Goal: Task Accomplishment & Management: Use online tool/utility

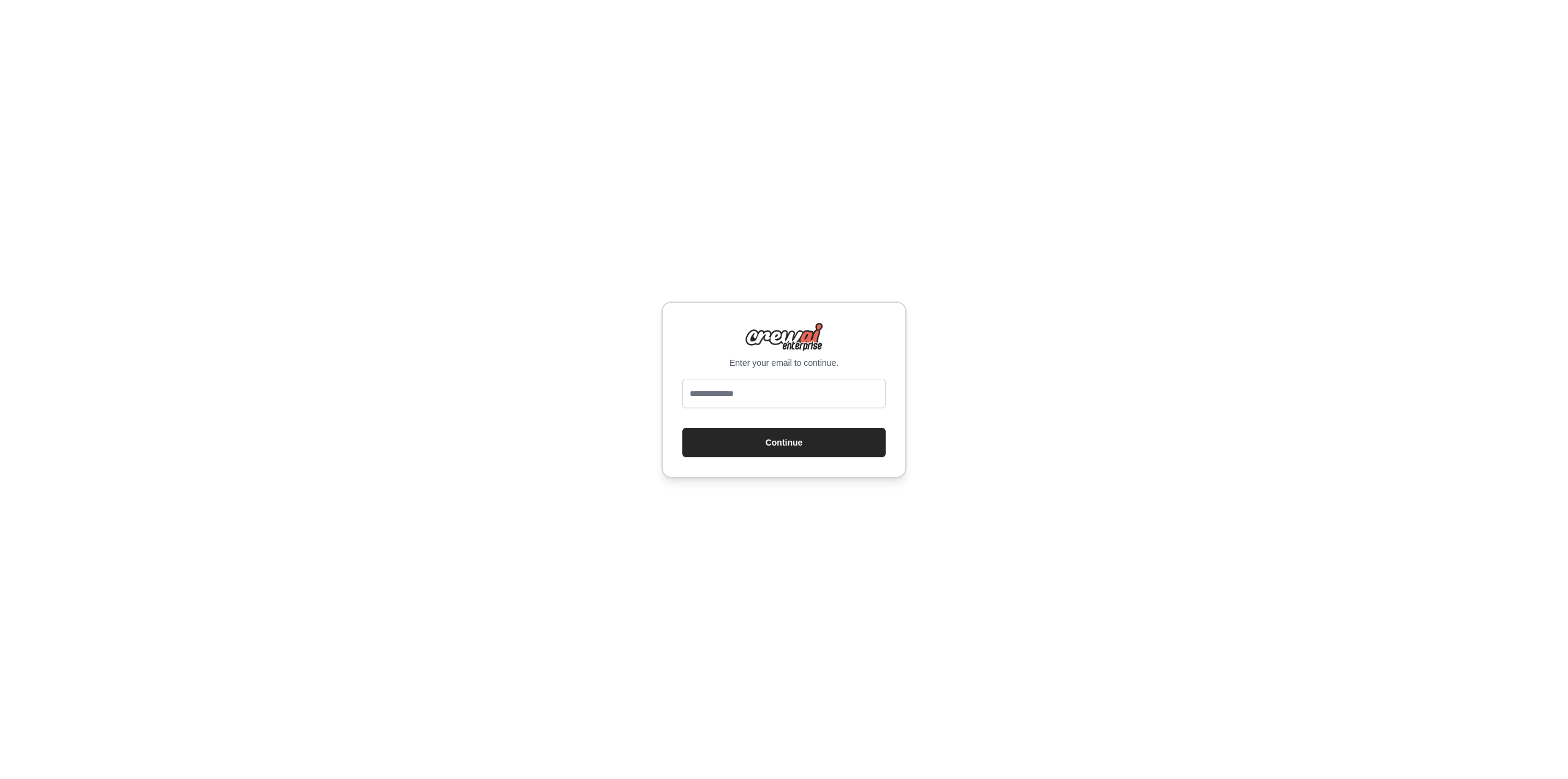
click at [801, 395] on input "email" at bounding box center [784, 393] width 204 height 29
type input "**********"
click at [800, 446] on button "Continue" at bounding box center [784, 442] width 204 height 29
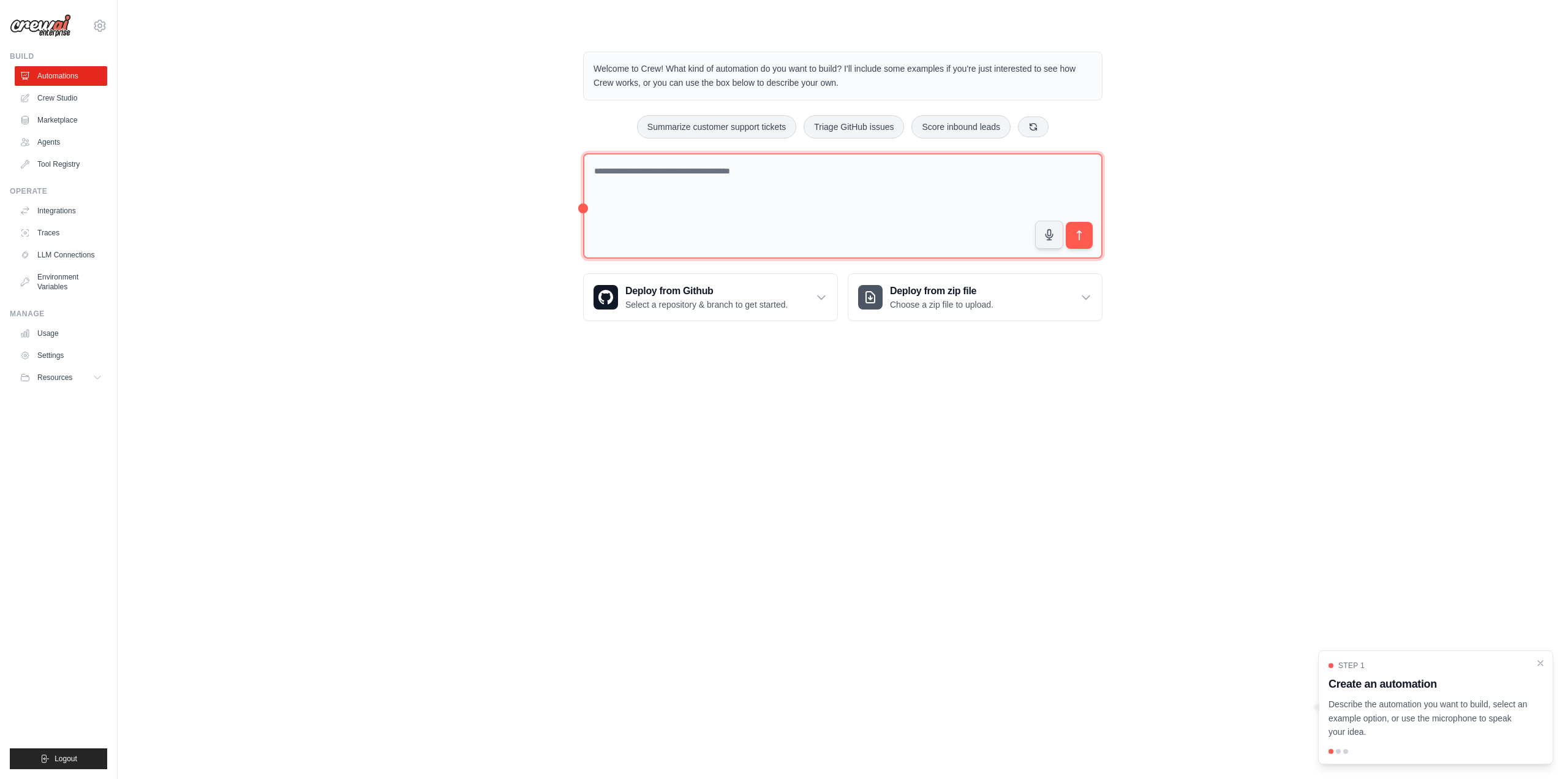
click at [726, 201] on textarea at bounding box center [843, 206] width 520 height 106
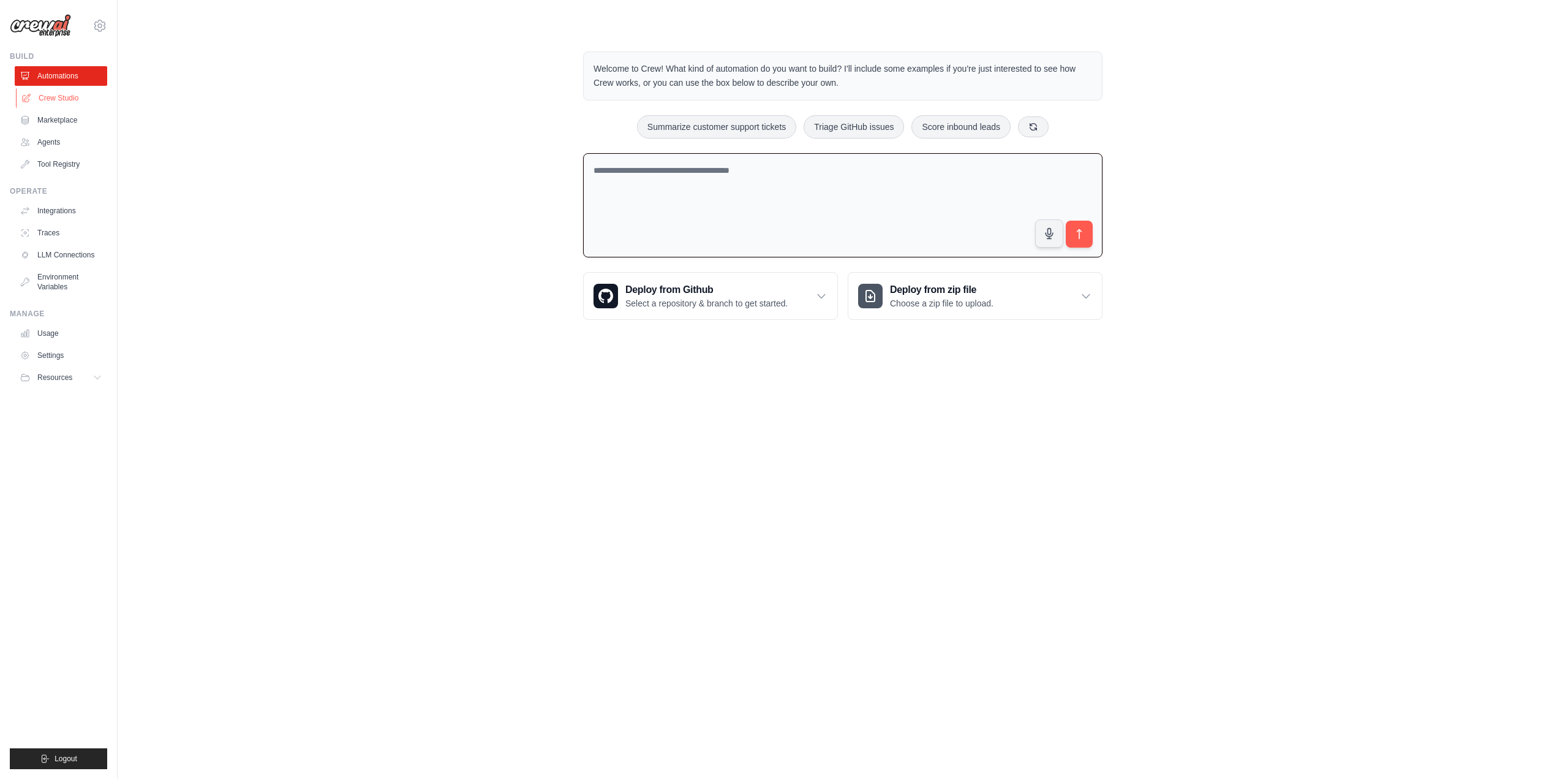
click at [76, 100] on link "Crew Studio" at bounding box center [61, 98] width 92 height 19
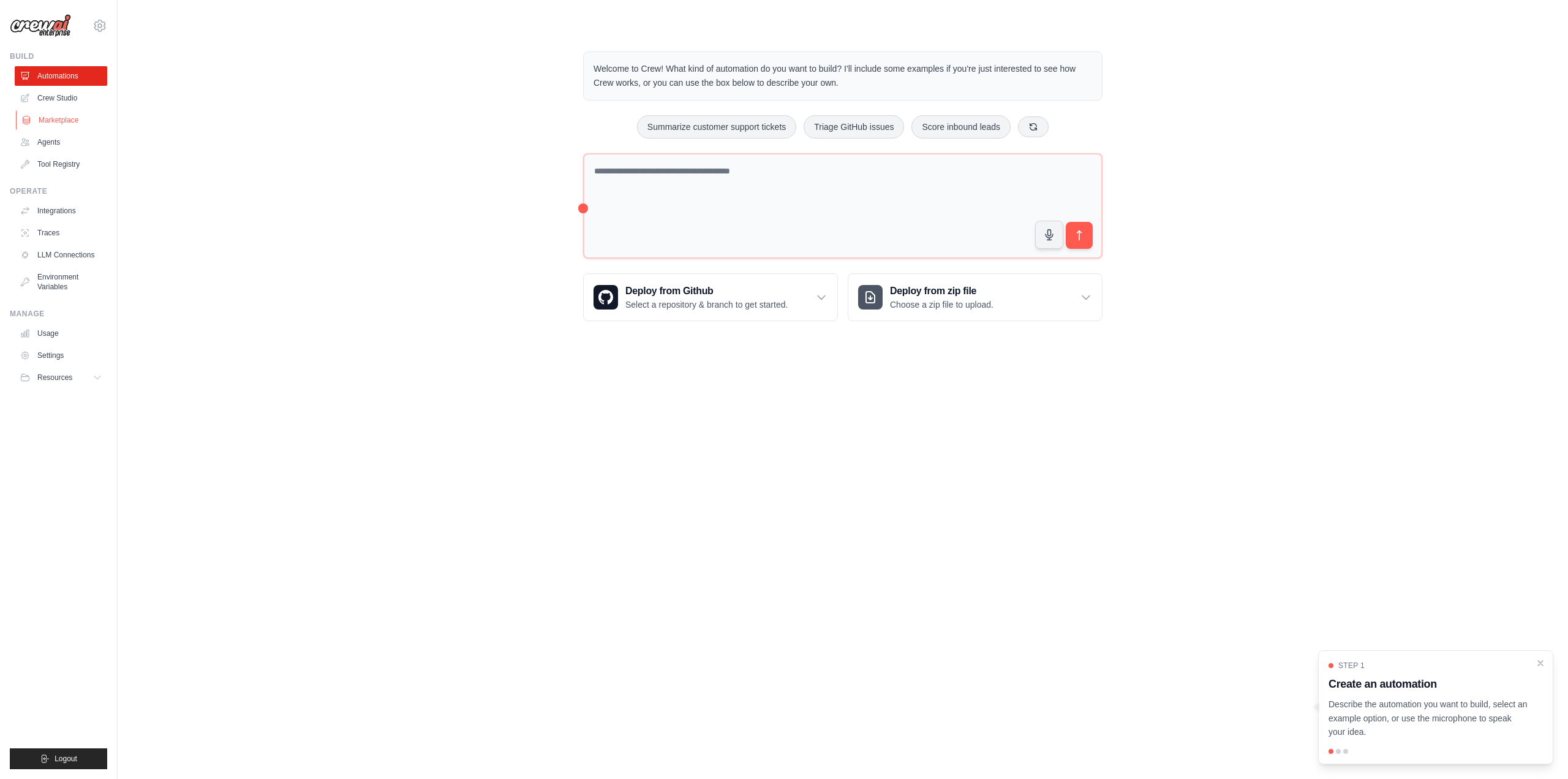
click at [67, 116] on link "Marketplace" at bounding box center [61, 120] width 92 height 19
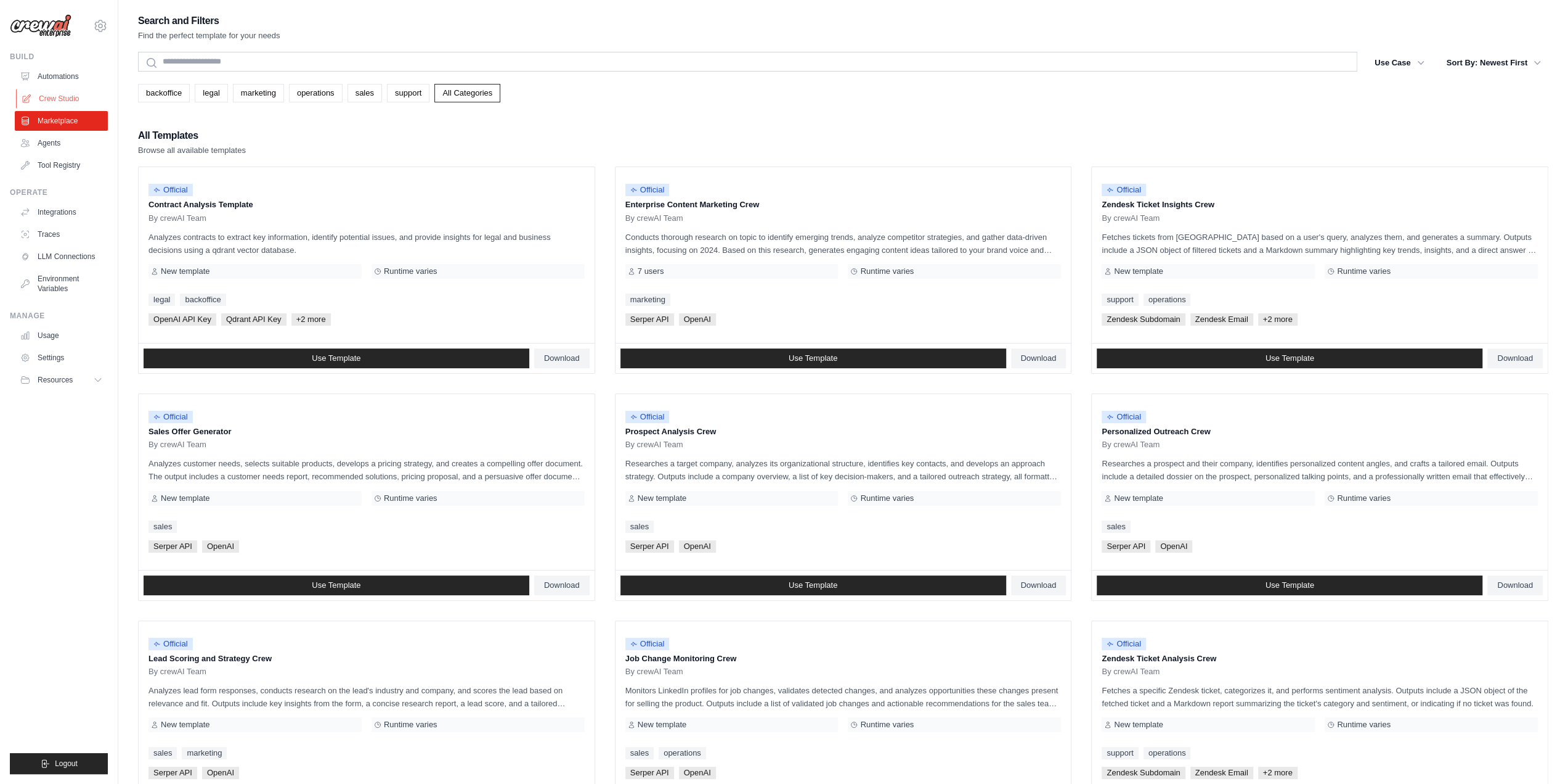
click at [67, 101] on link "Crew Studio" at bounding box center [61, 99] width 93 height 20
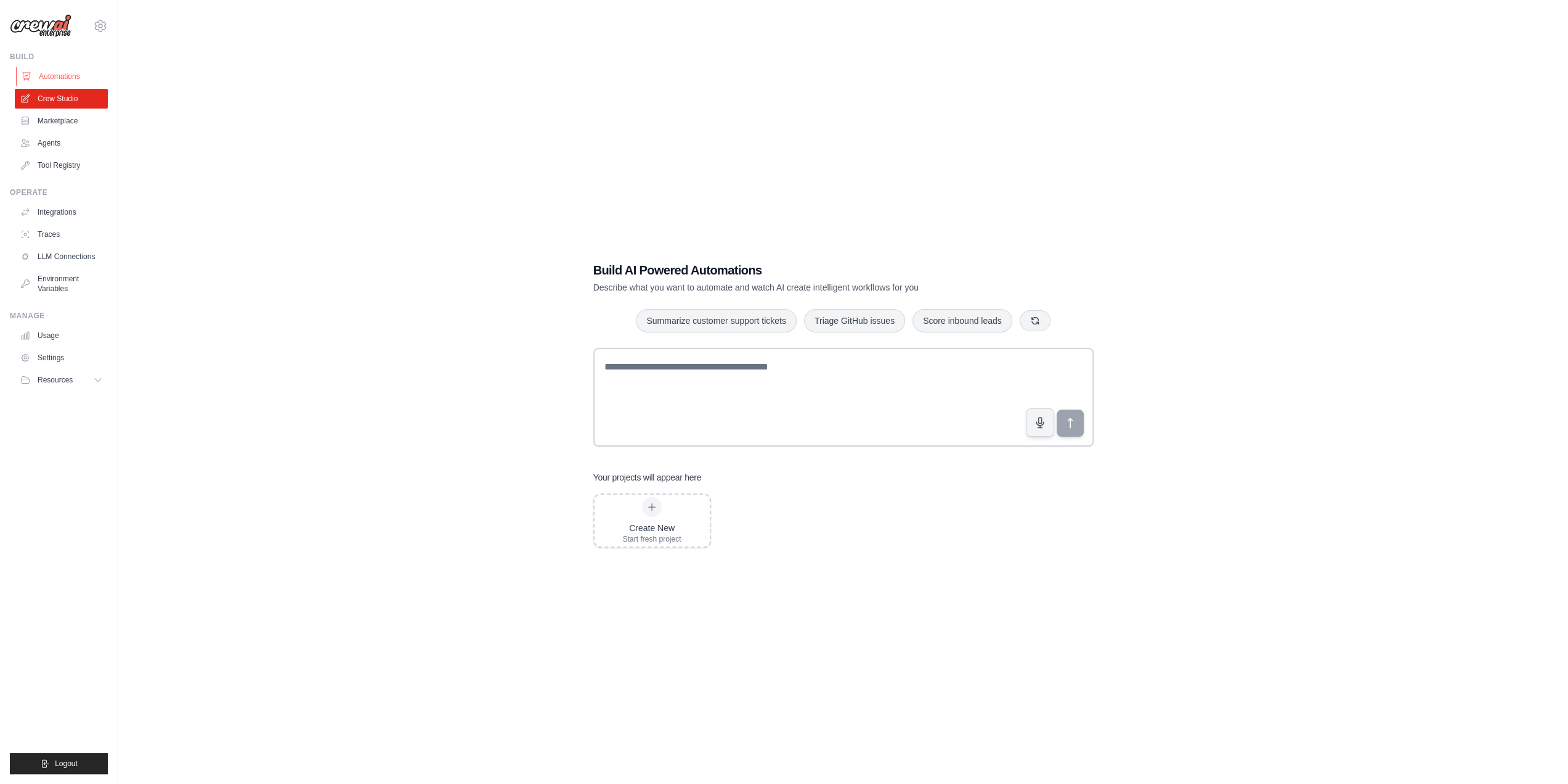
click at [70, 79] on link "Automations" at bounding box center [61, 76] width 93 height 20
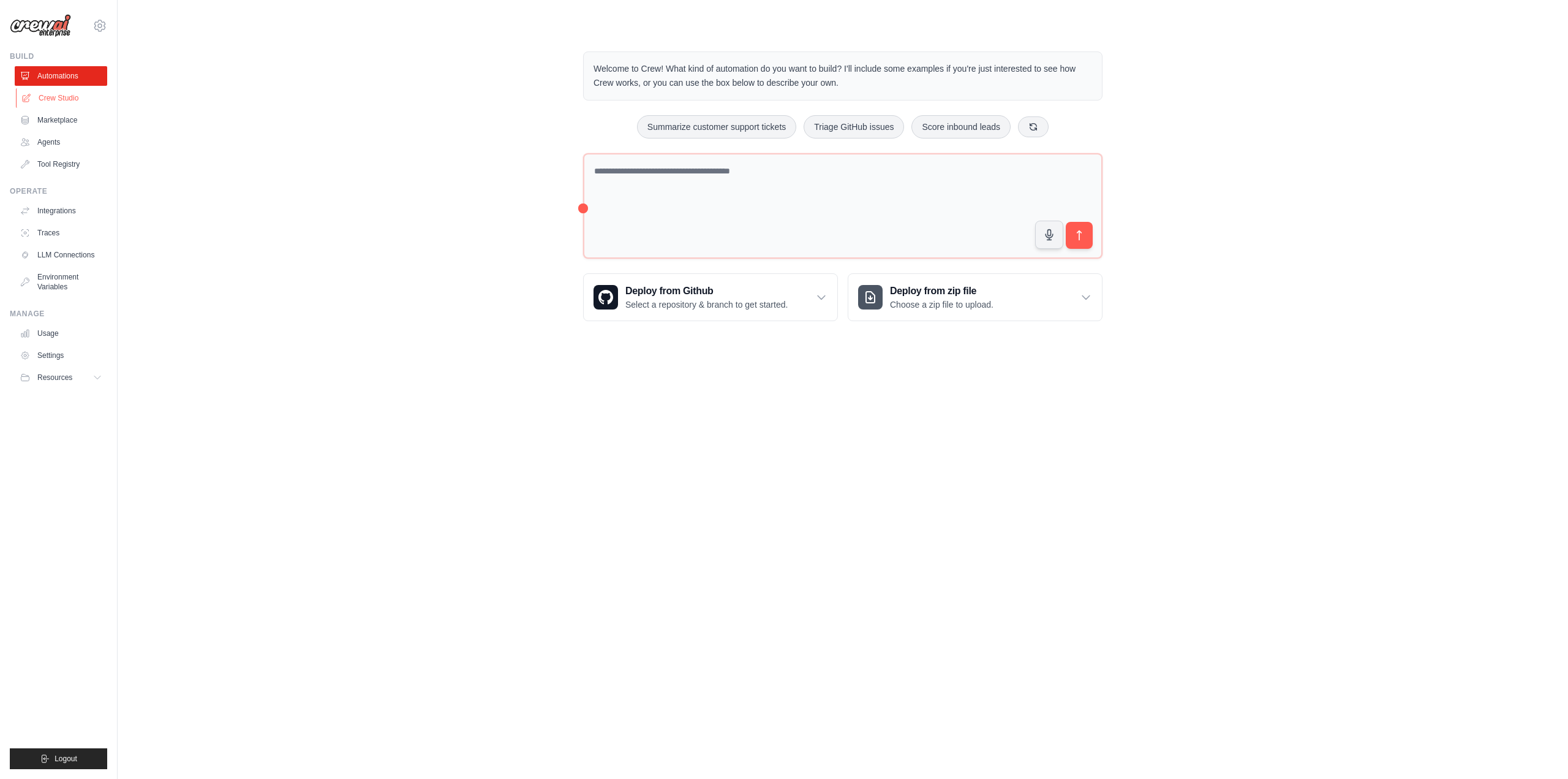
click at [70, 95] on link "Crew Studio" at bounding box center [61, 98] width 92 height 19
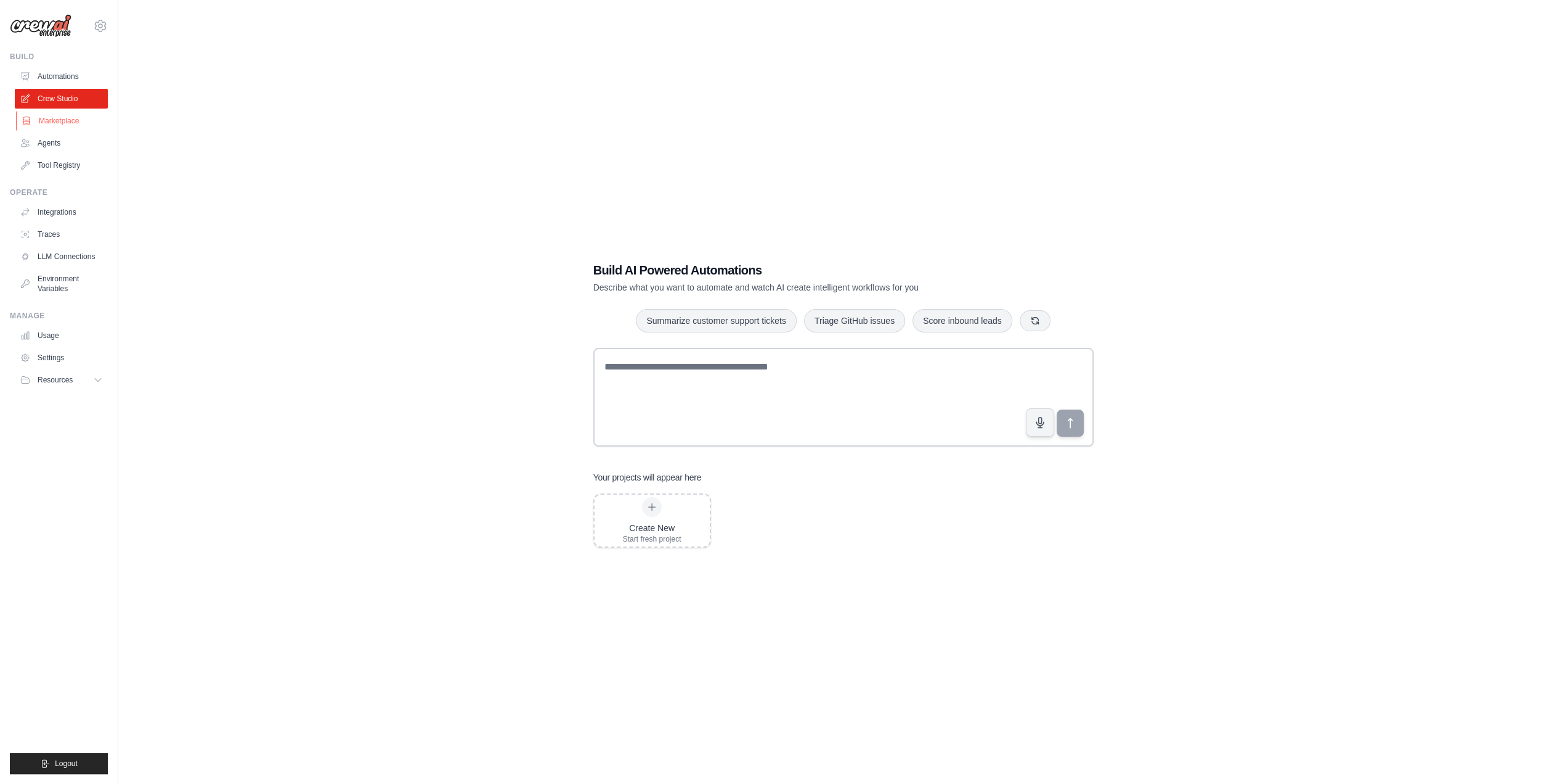
click at [76, 113] on link "Marketplace" at bounding box center [61, 121] width 93 height 20
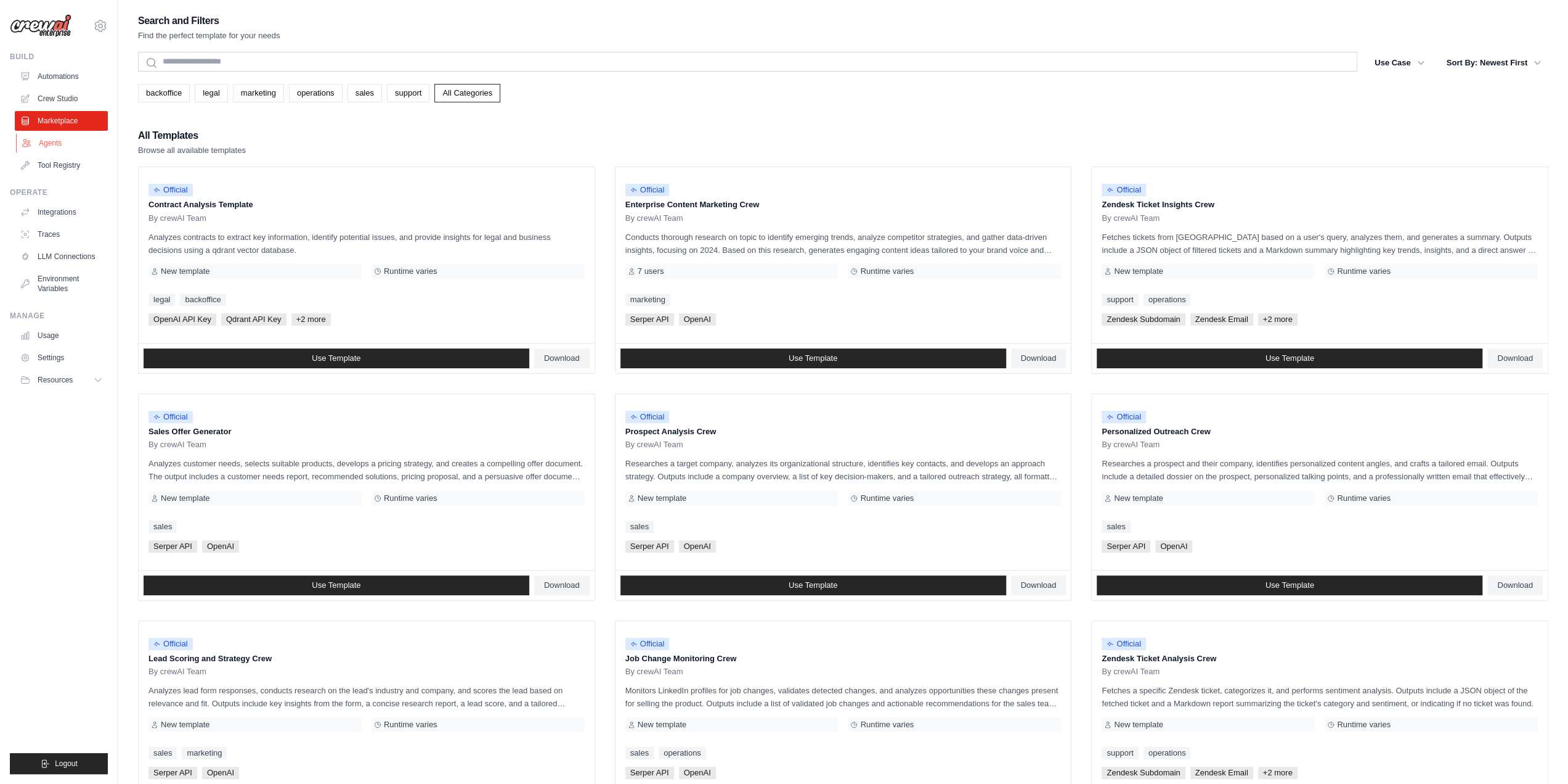
click at [72, 140] on link "Agents" at bounding box center [61, 143] width 93 height 20
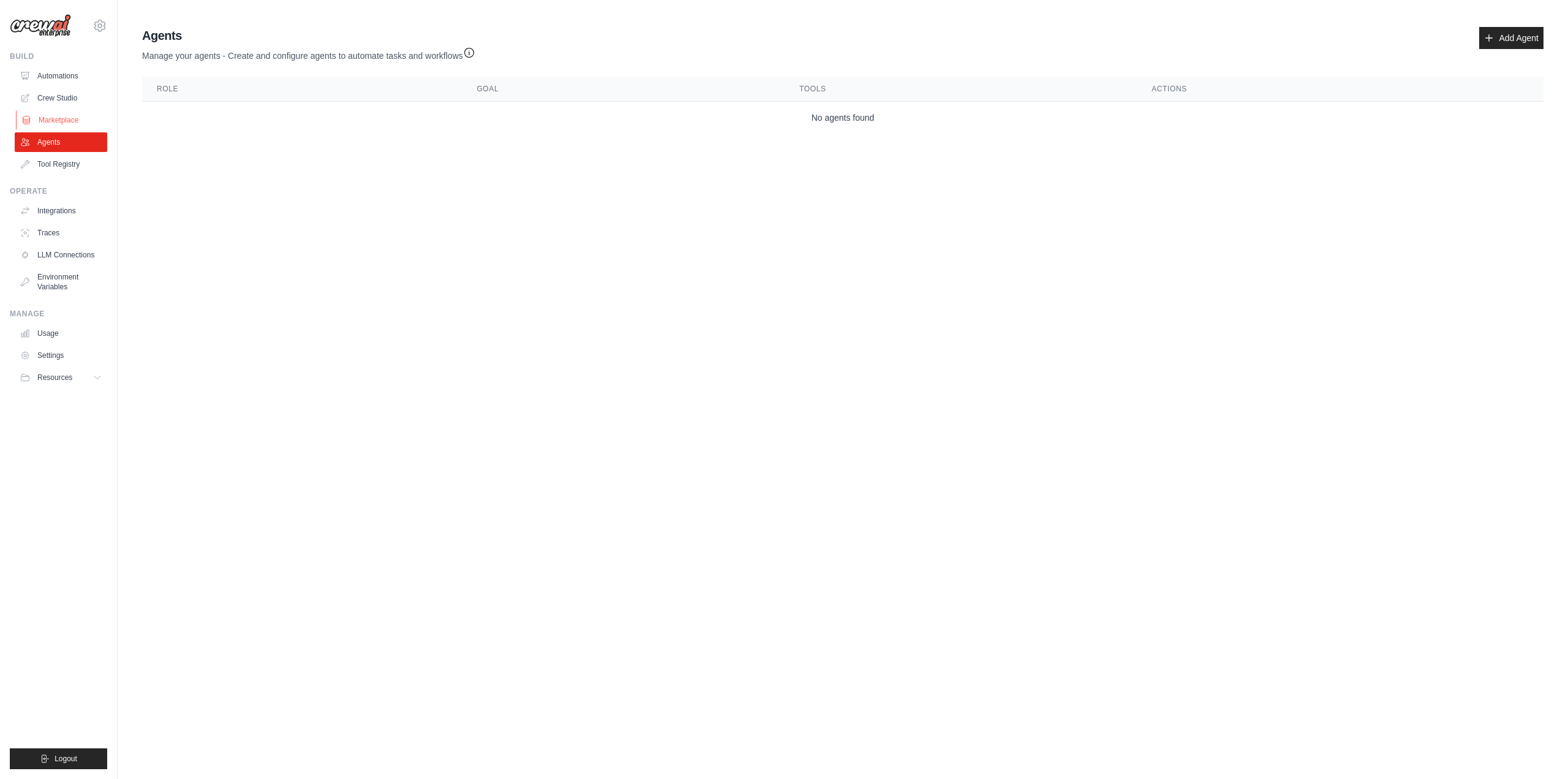
click at [39, 122] on link "Marketplace" at bounding box center [61, 120] width 92 height 19
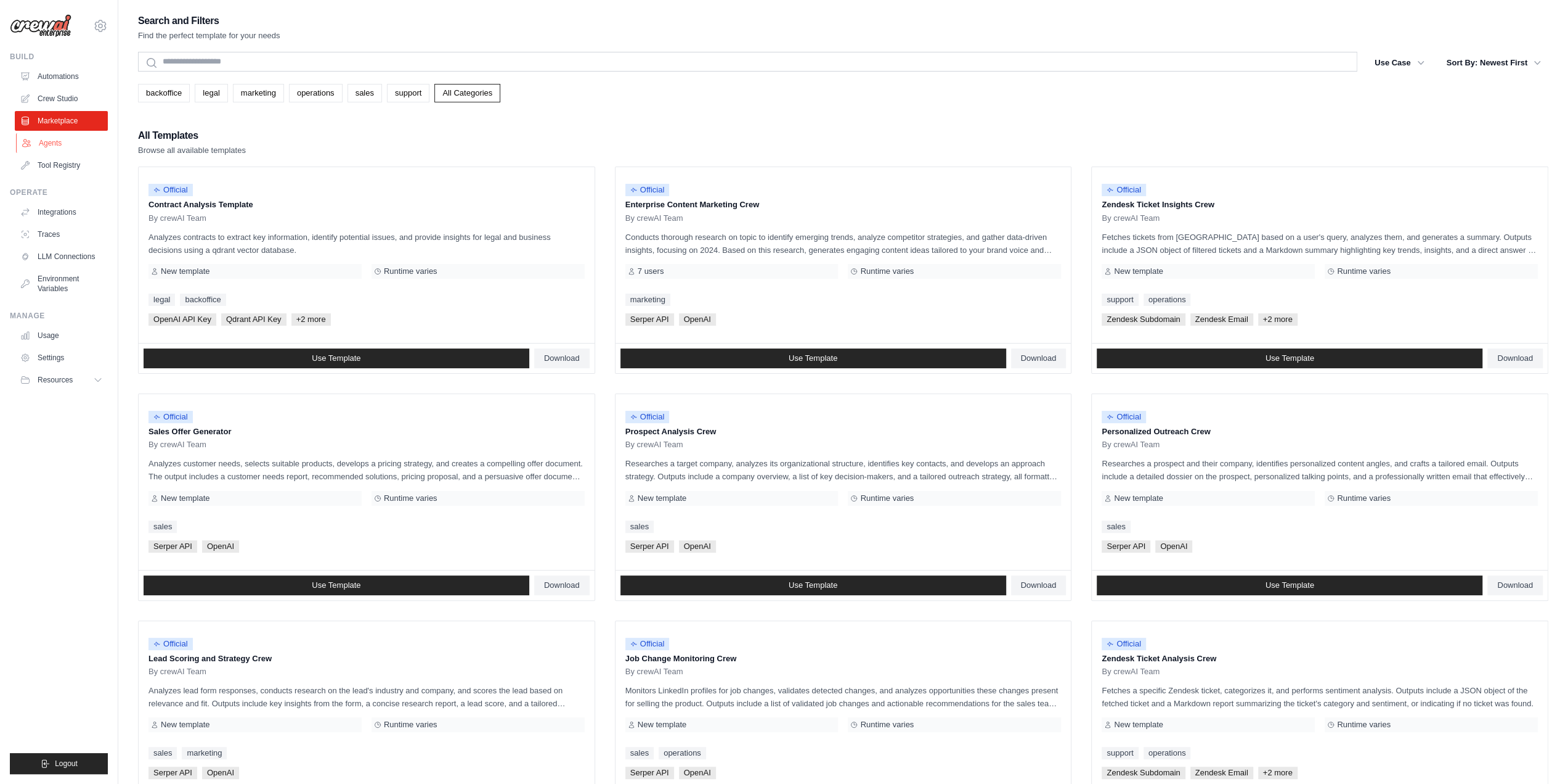
click at [85, 142] on link "Agents" at bounding box center [61, 143] width 93 height 20
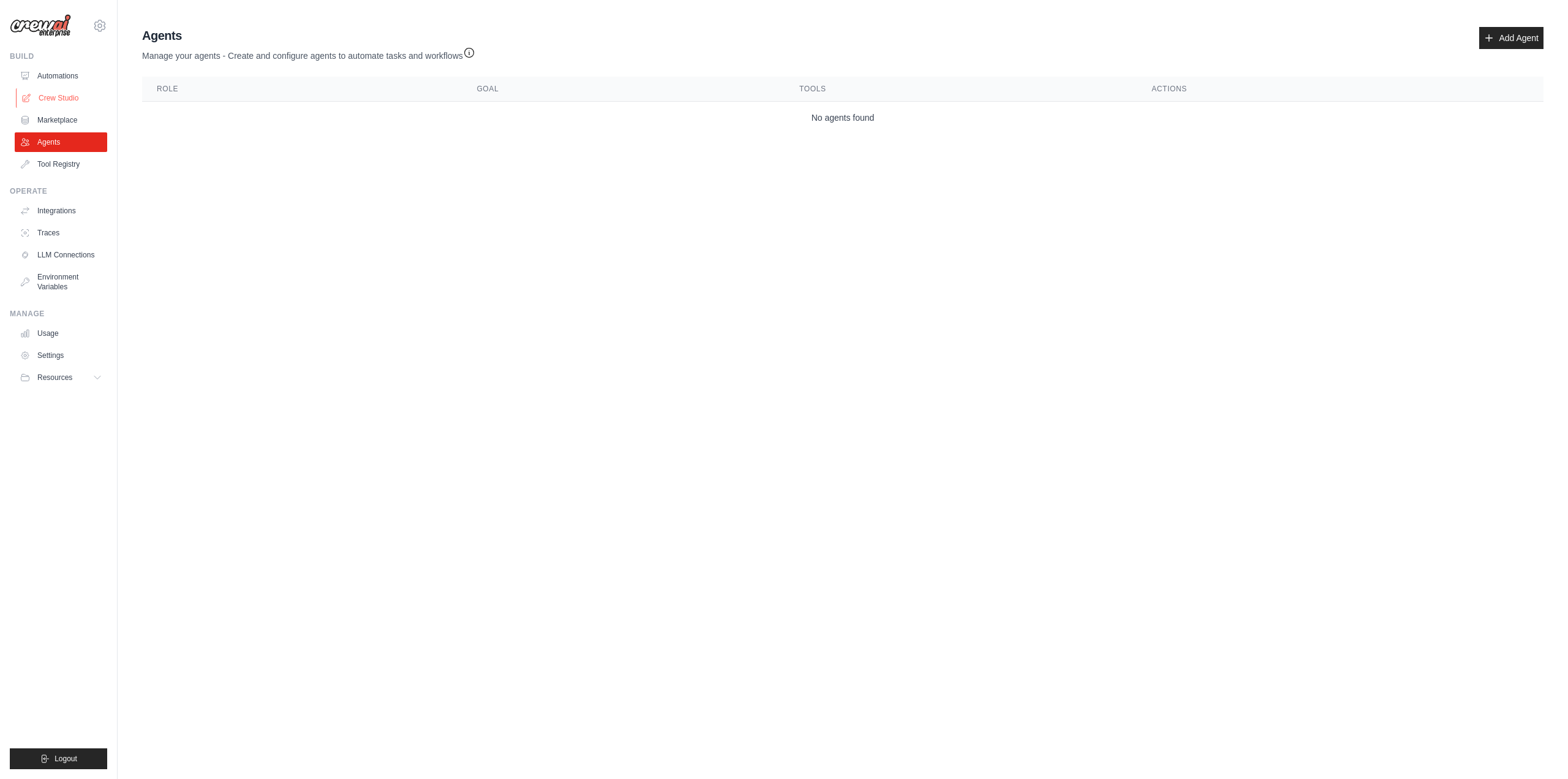
click at [79, 96] on link "Crew Studio" at bounding box center [61, 98] width 92 height 19
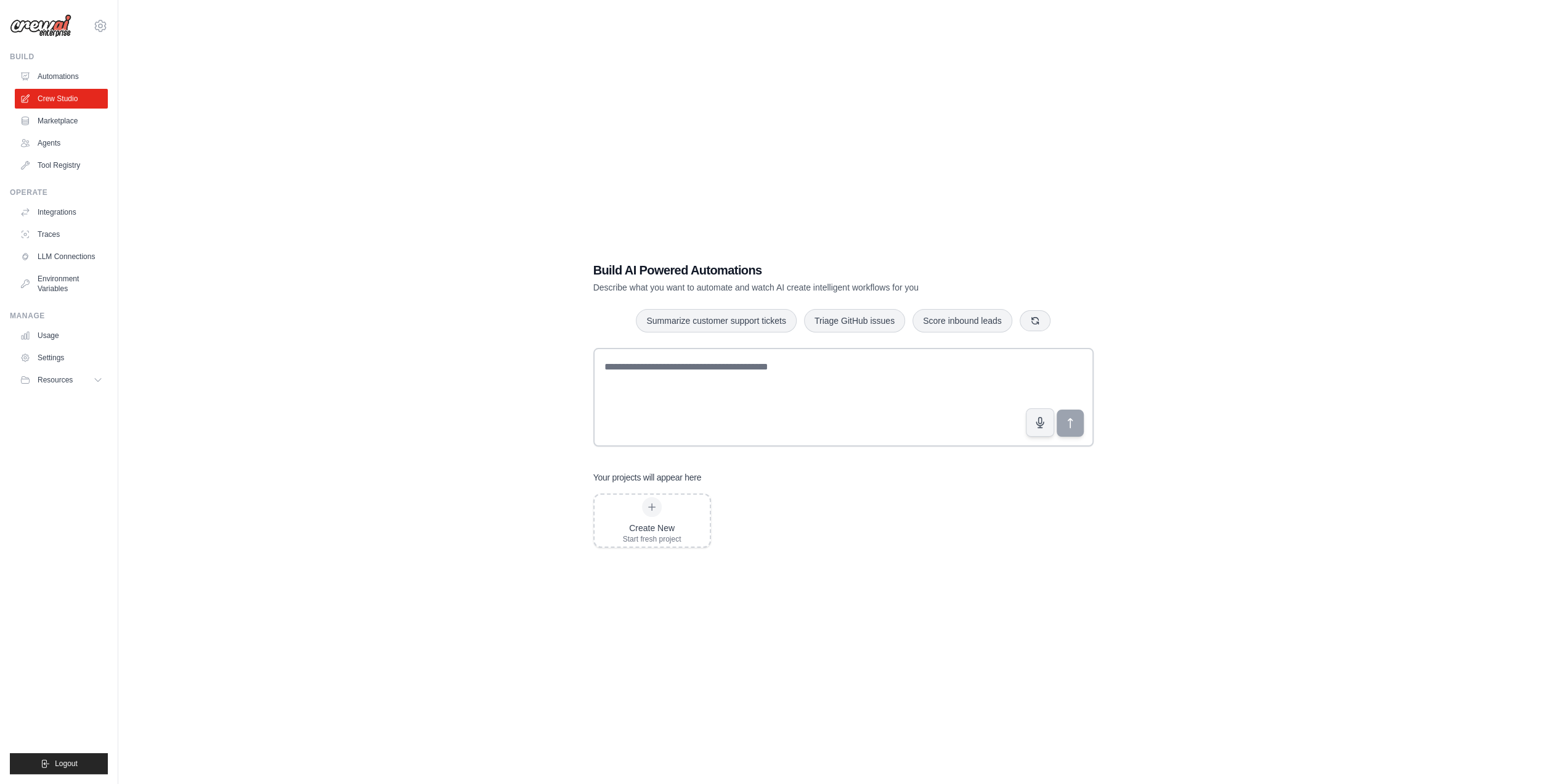
click at [80, 76] on link "Automations" at bounding box center [60, 76] width 93 height 20
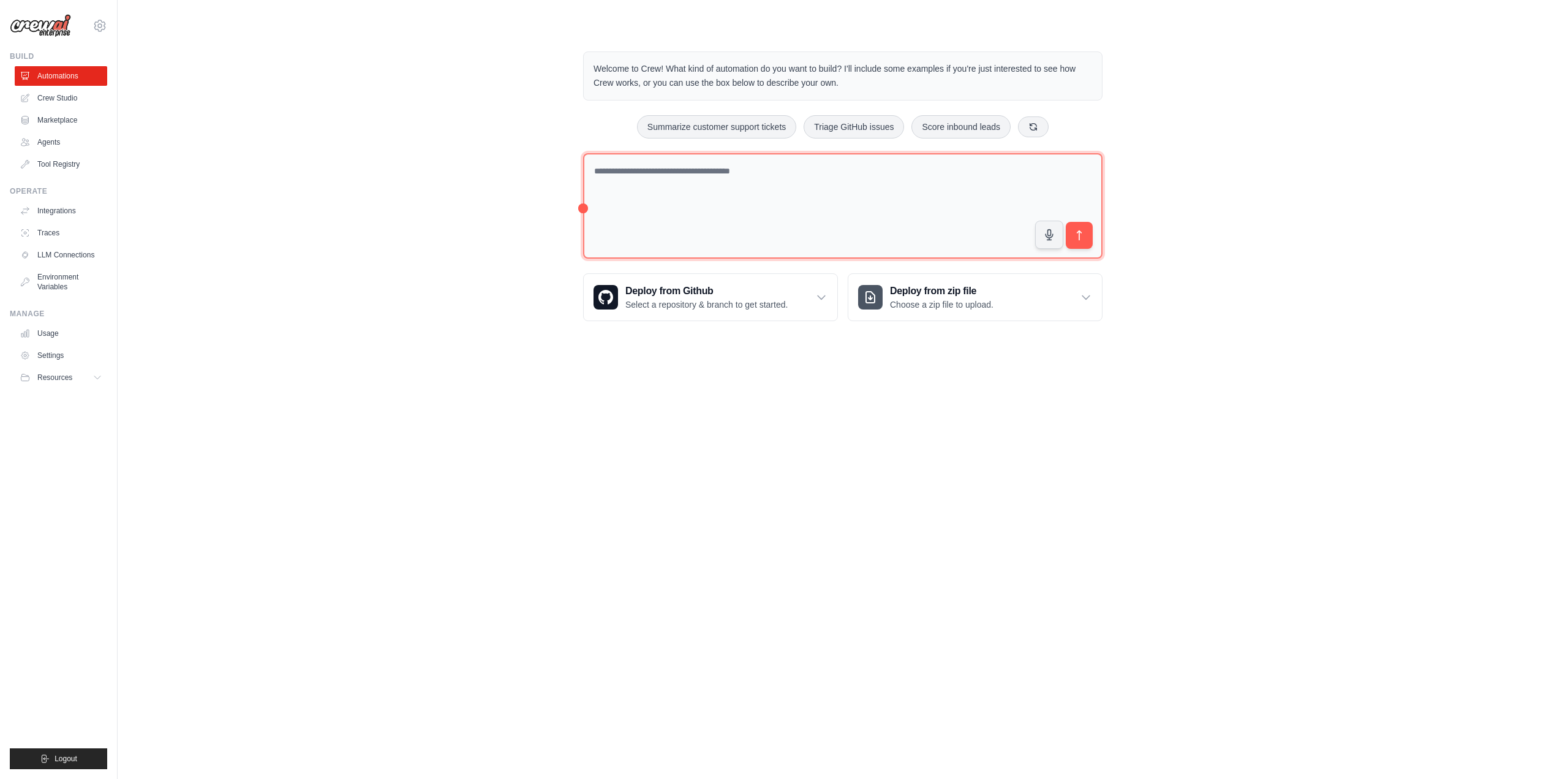
click at [791, 188] on textarea at bounding box center [843, 206] width 520 height 106
type textarea "**********"
click at [1086, 239] on button "submit" at bounding box center [1078, 235] width 28 height 28
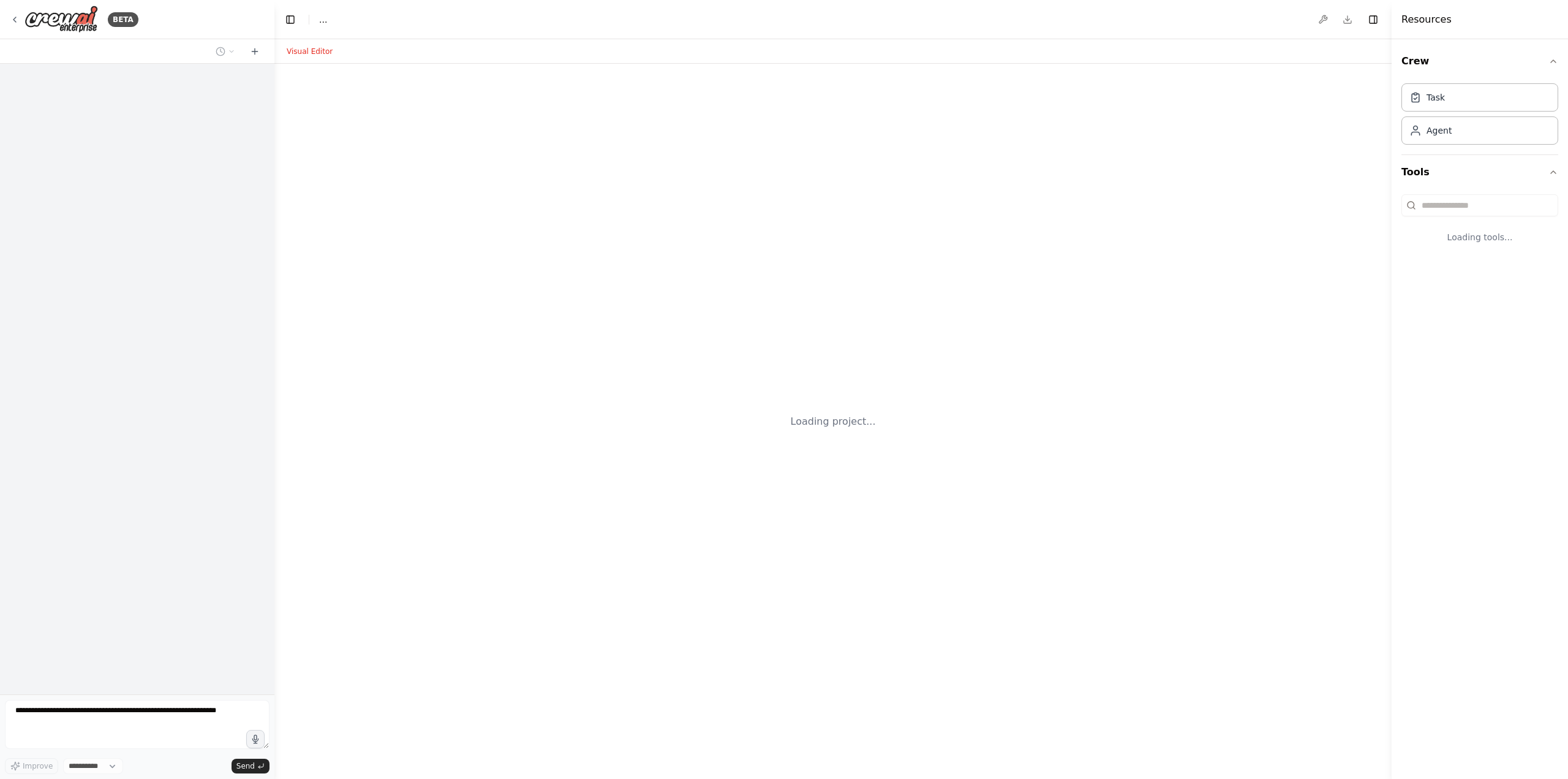
select select "****"
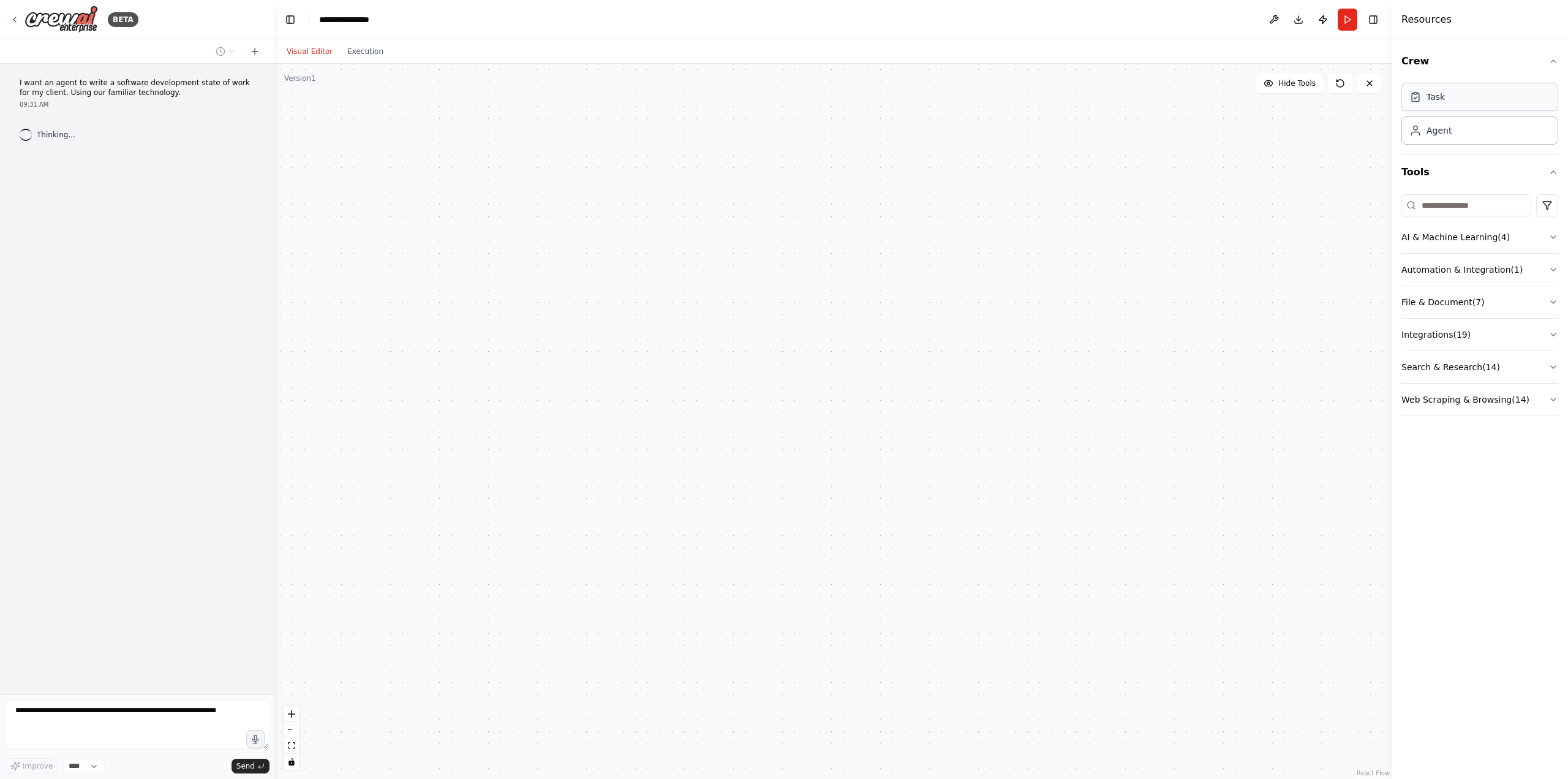
click at [1462, 109] on div "Task" at bounding box center [1480, 96] width 157 height 28
drag, startPoint x: 974, startPoint y: 212, endPoint x: 430, endPoint y: 290, distance: 549.6
click at [430, 290] on div "New Task Task description" at bounding box center [461, 276] width 150 height 37
click at [492, 293] on div "New Task Task description" at bounding box center [461, 276] width 150 height 37
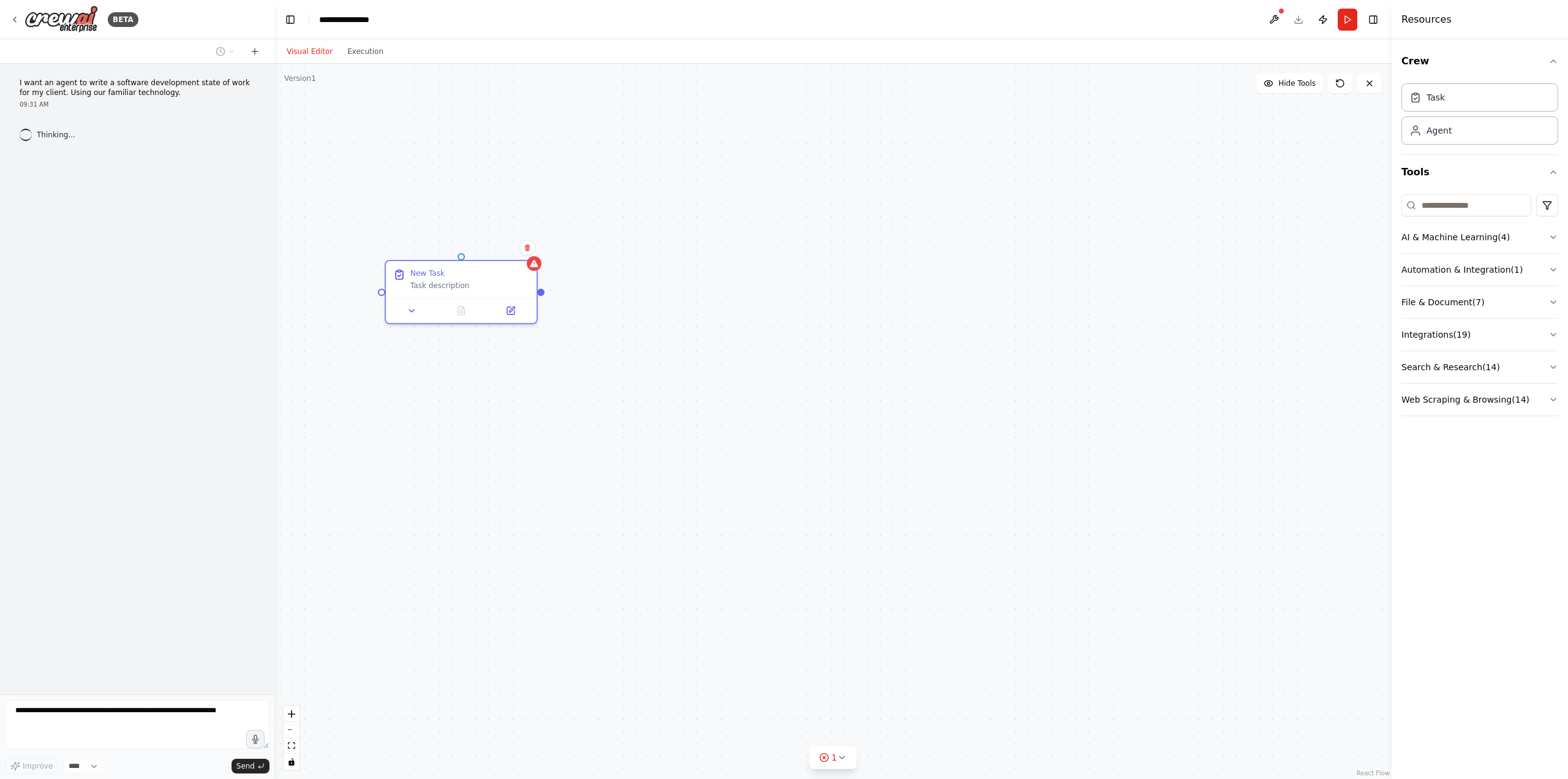
click at [528, 257] on div "Confirm" at bounding box center [527, 246] width 20 height 20
click at [530, 248] on icon at bounding box center [528, 247] width 8 height 8
click at [523, 245] on button at bounding box center [528, 247] width 16 height 16
click at [502, 248] on button "Confirm" at bounding box center [493, 247] width 44 height 15
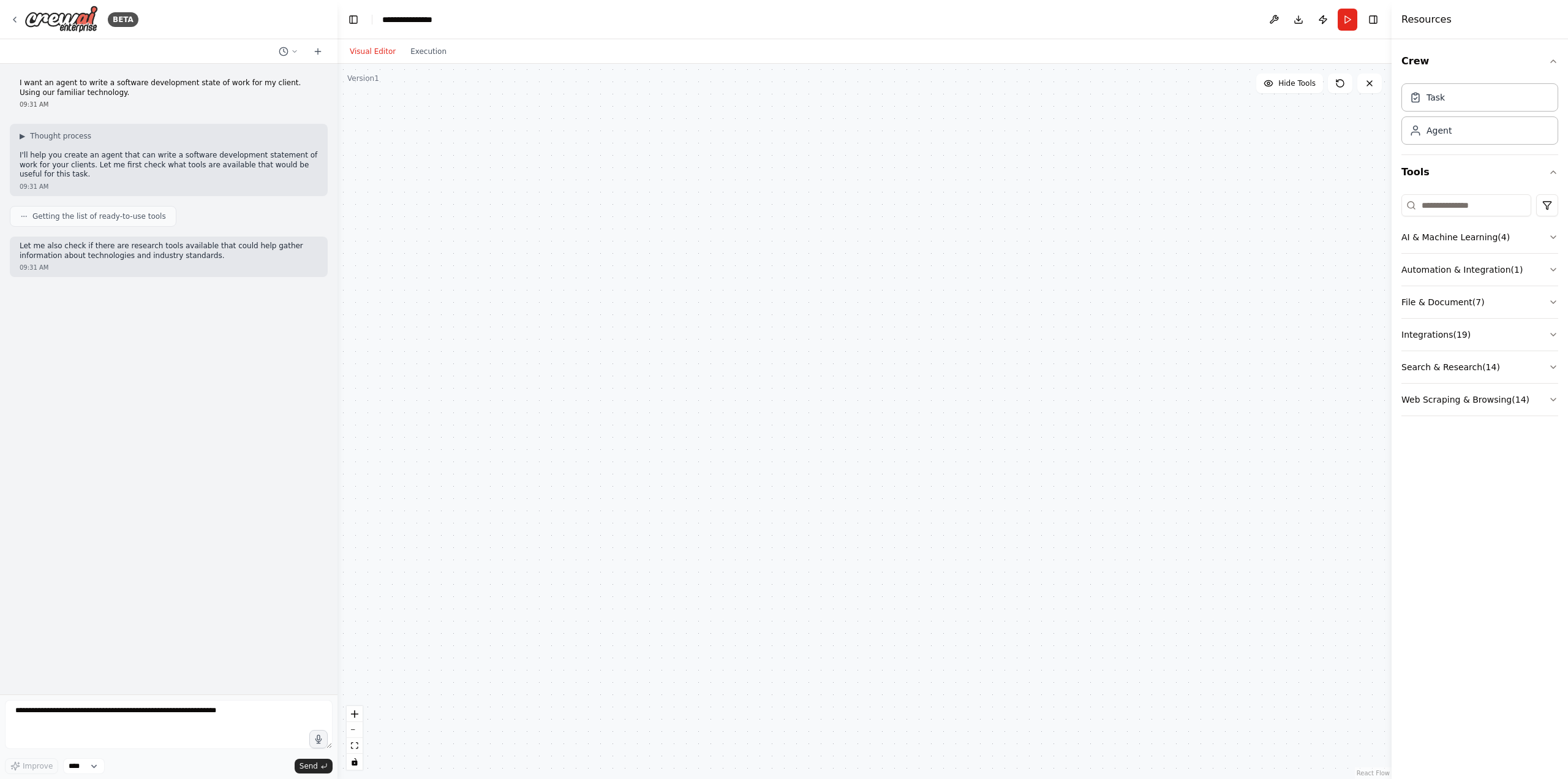
drag, startPoint x: 271, startPoint y: 211, endPoint x: 344, endPoint y: 211, distance: 73.0
click at [344, 211] on div "**********" at bounding box center [784, 389] width 1568 height 779
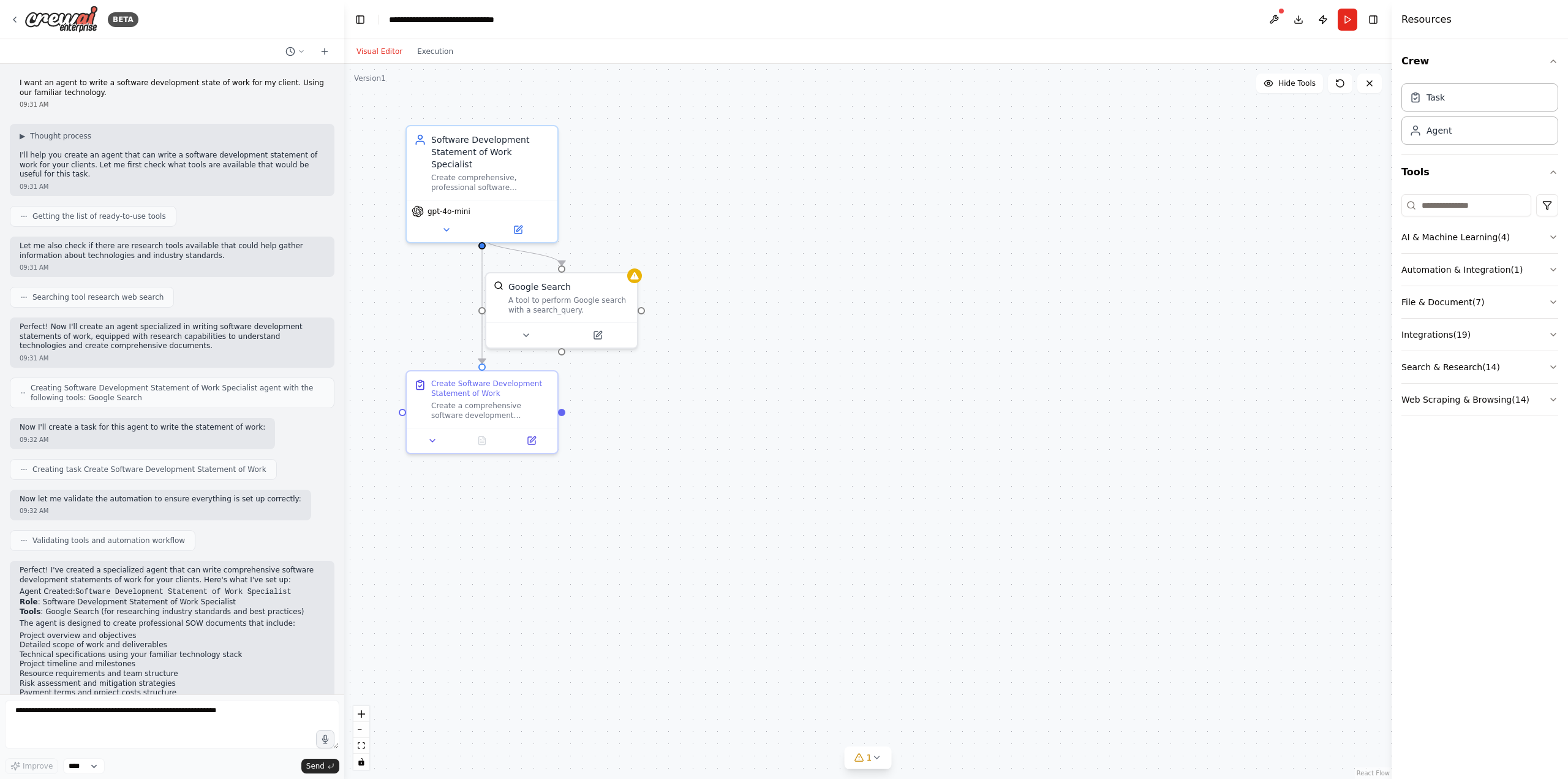
scroll to position [277, 0]
